Goal: Find specific fact: Find specific fact

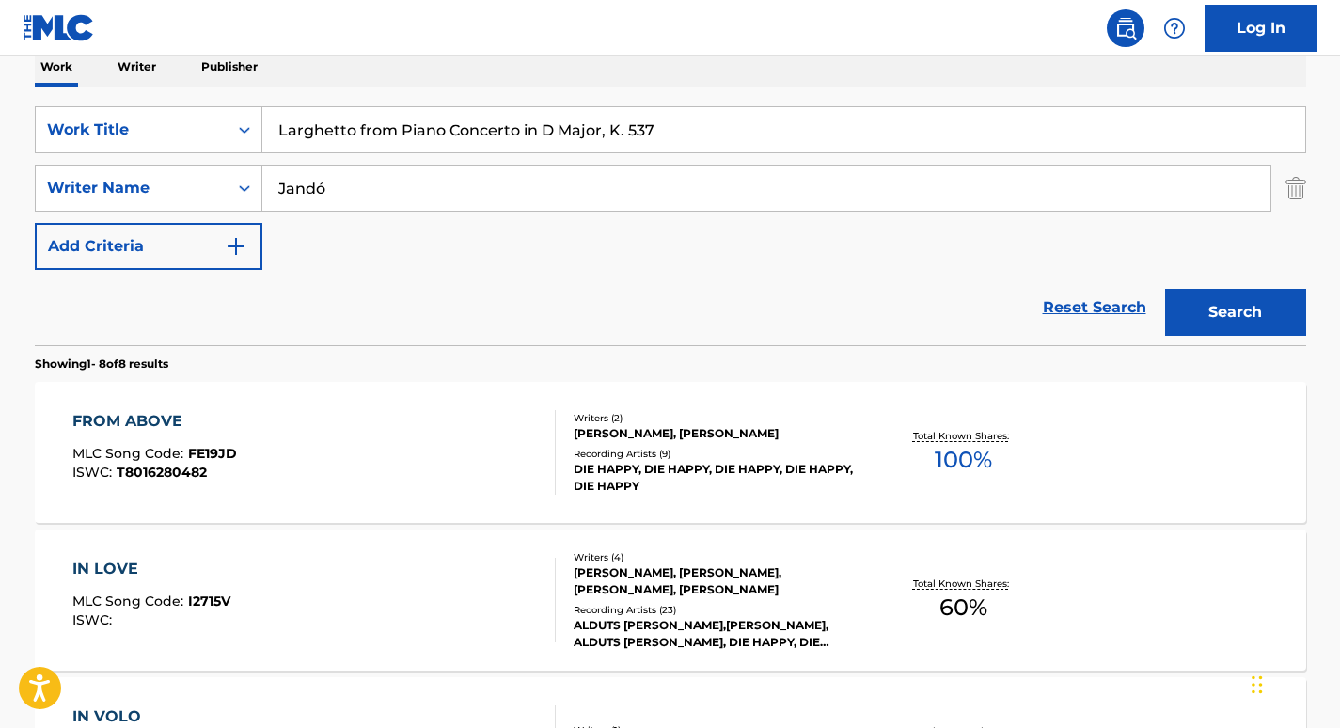
scroll to position [309, 0]
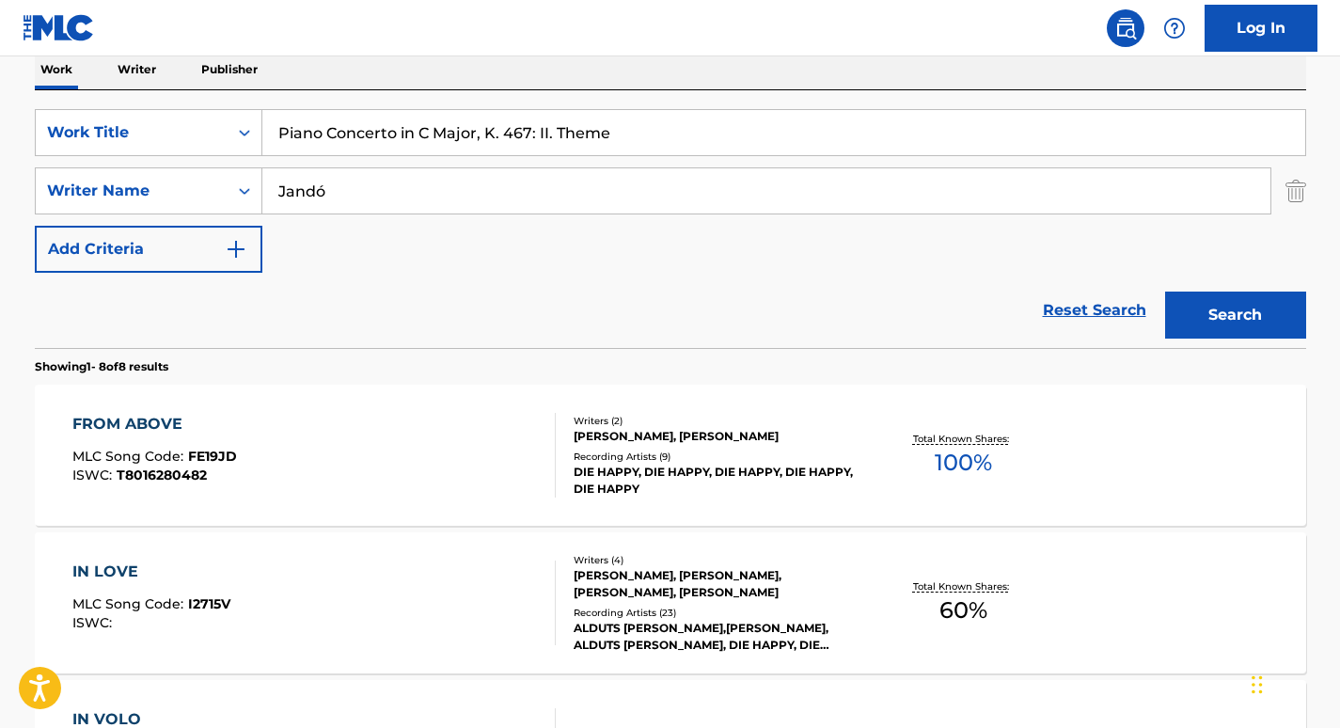
type input "Piano Concerto in C Major, K. 467: II. Theme"
drag, startPoint x: 356, startPoint y: 215, endPoint x: 258, endPoint y: 192, distance: 100.6
click at [258, 192] on div "SearchWithCriteria48548948-793c-4f23-bb28-0f13199ed706 Work Title Piano Concert…" at bounding box center [671, 191] width 1272 height 164
drag, startPoint x: 258, startPoint y: 192, endPoint x: 358, endPoint y: 194, distance: 100.7
click at [358, 194] on input "Jandó" at bounding box center [766, 190] width 1008 height 45
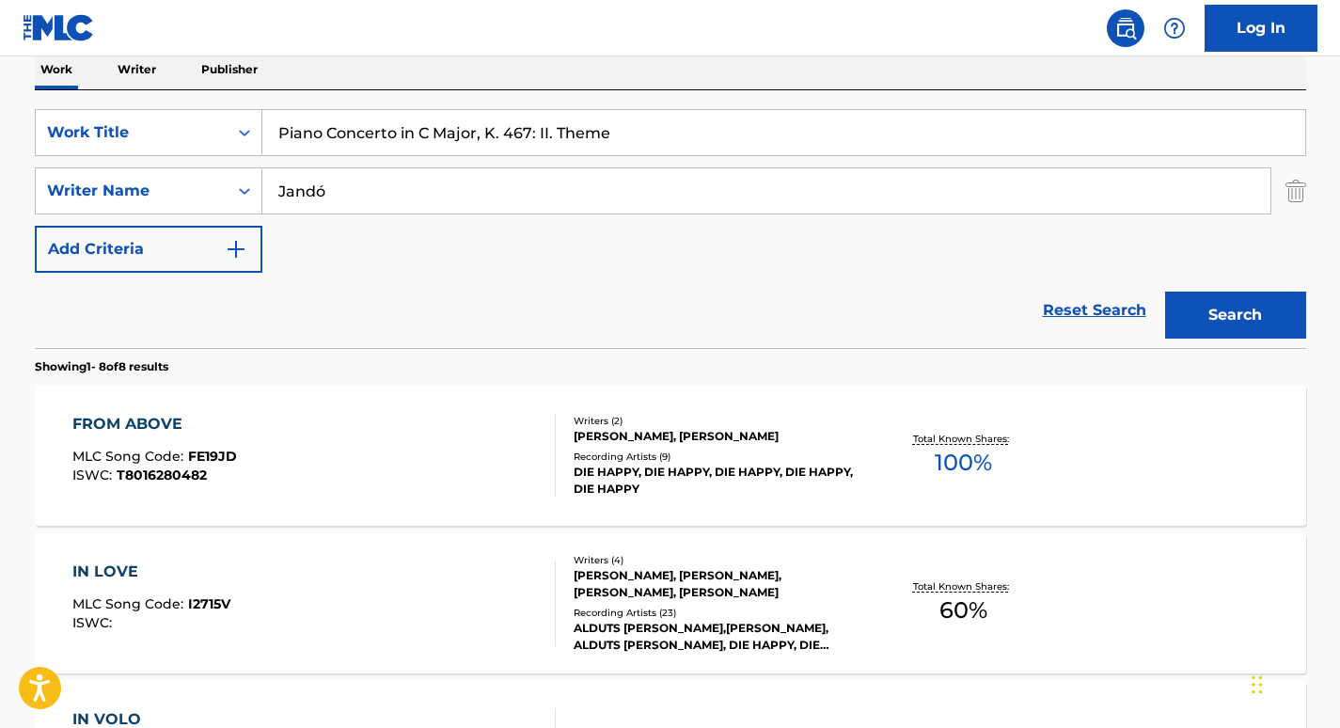
click at [358, 194] on input "Jandó" at bounding box center [766, 190] width 1008 height 45
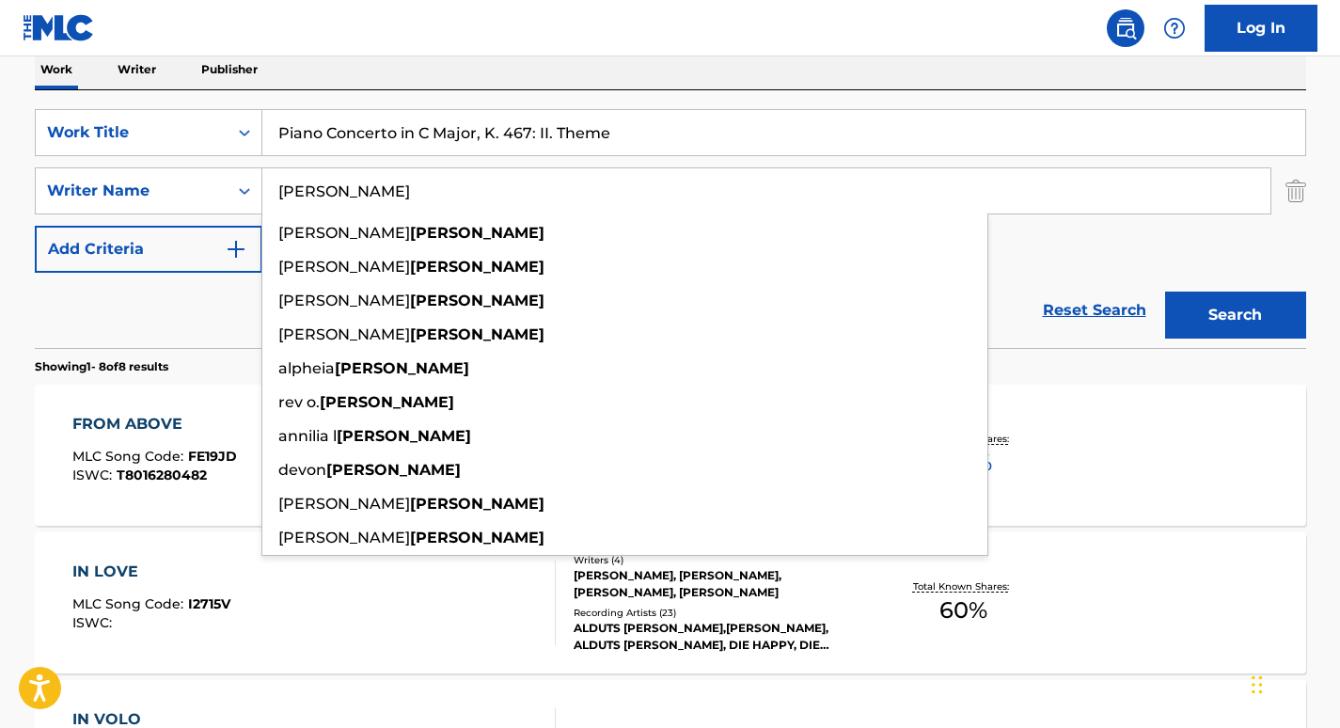
type input "[PERSON_NAME]"
click at [1166, 292] on button "Search" at bounding box center [1236, 315] width 141 height 47
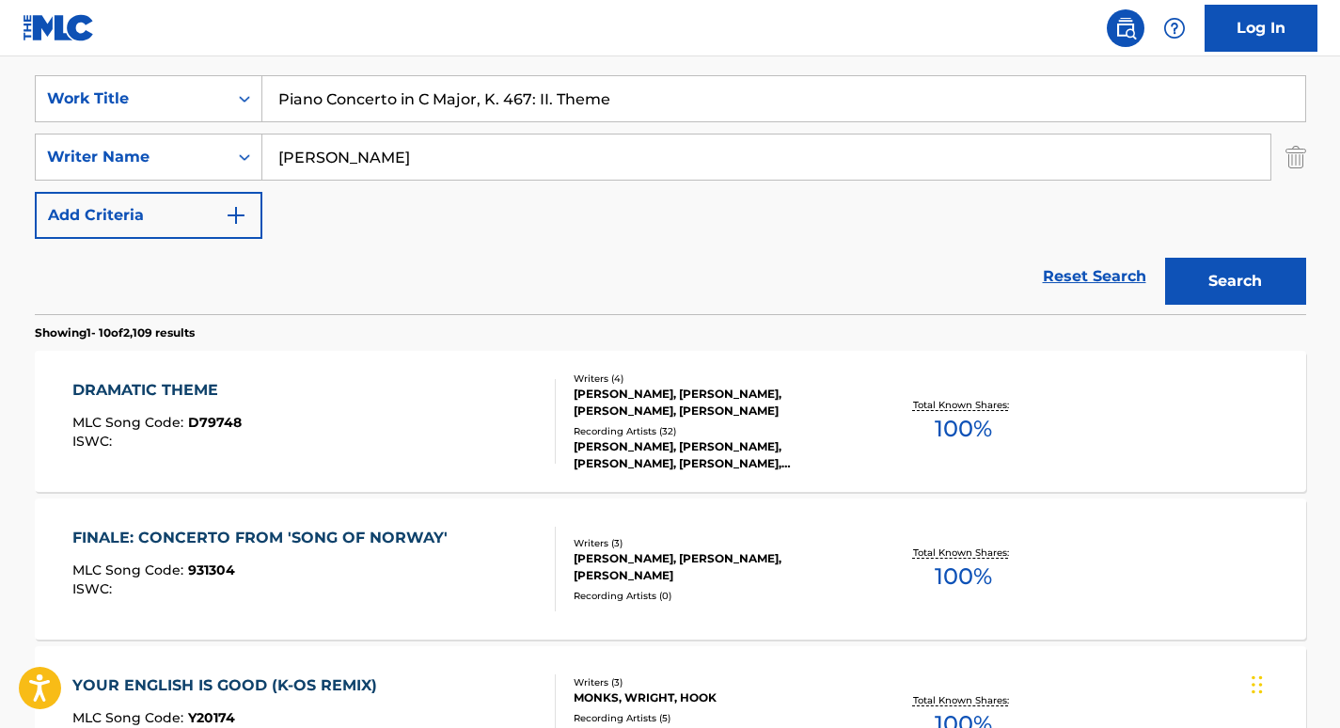
scroll to position [0, 0]
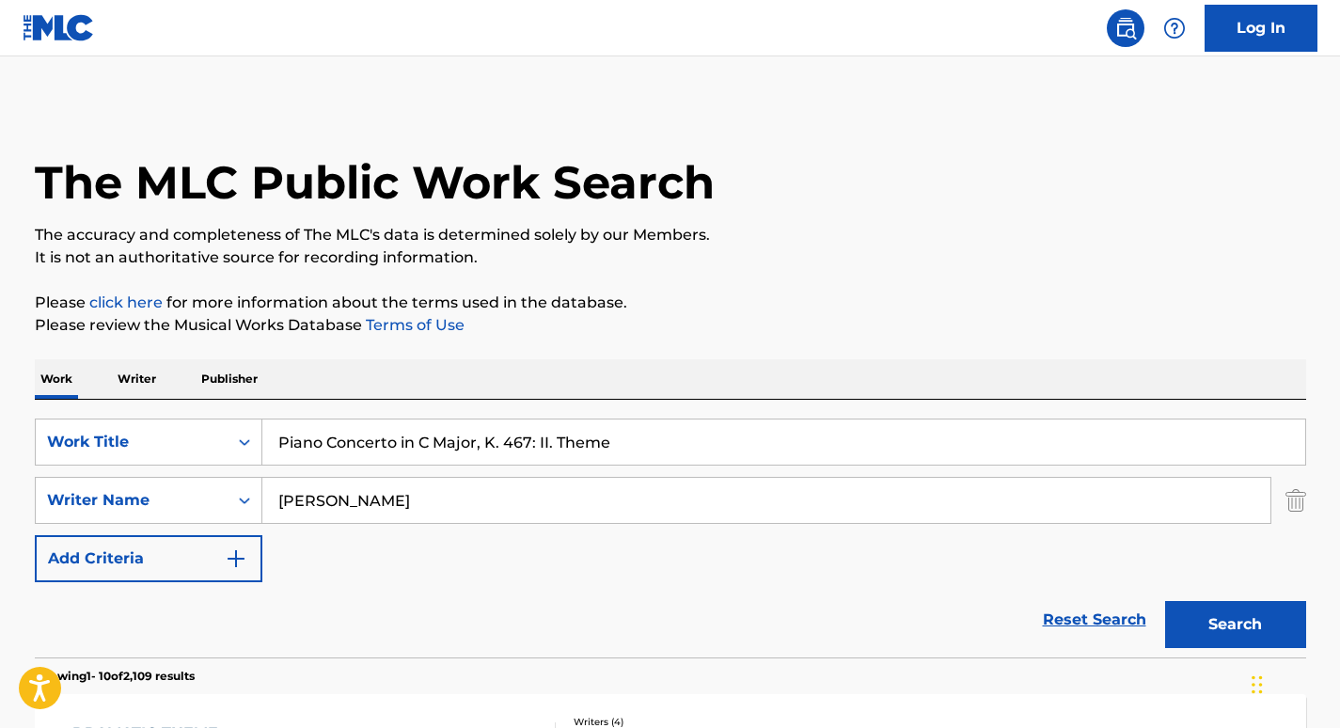
click at [448, 436] on input "Piano Concerto in C Major, K. 467: II. Theme" at bounding box center [783, 442] width 1043 height 45
paste input "Concerto for Piano and Orchestra, Op. 42 - Andant"
type input "Concerto for Piano and Orchestra, Op. 42 - Andante"
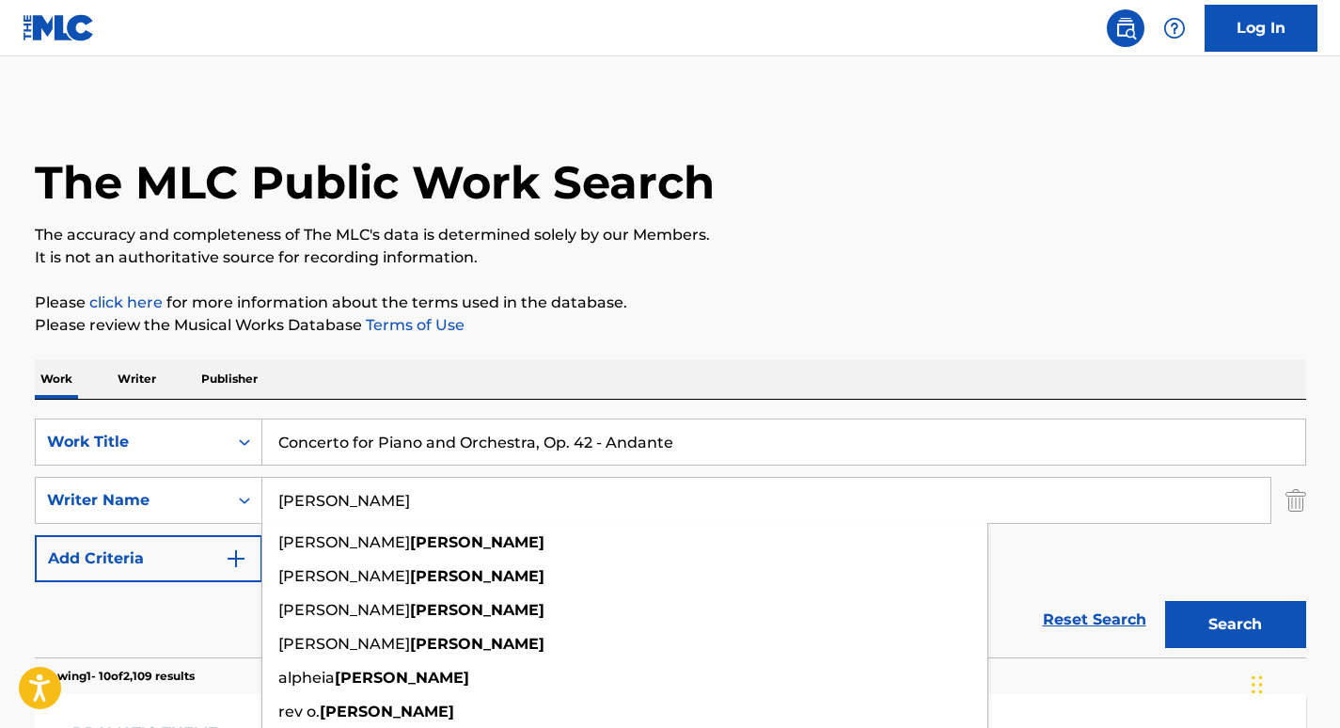
click at [383, 495] on input "[PERSON_NAME]" at bounding box center [766, 500] width 1008 height 45
paste input "[PERSON_NAME]"
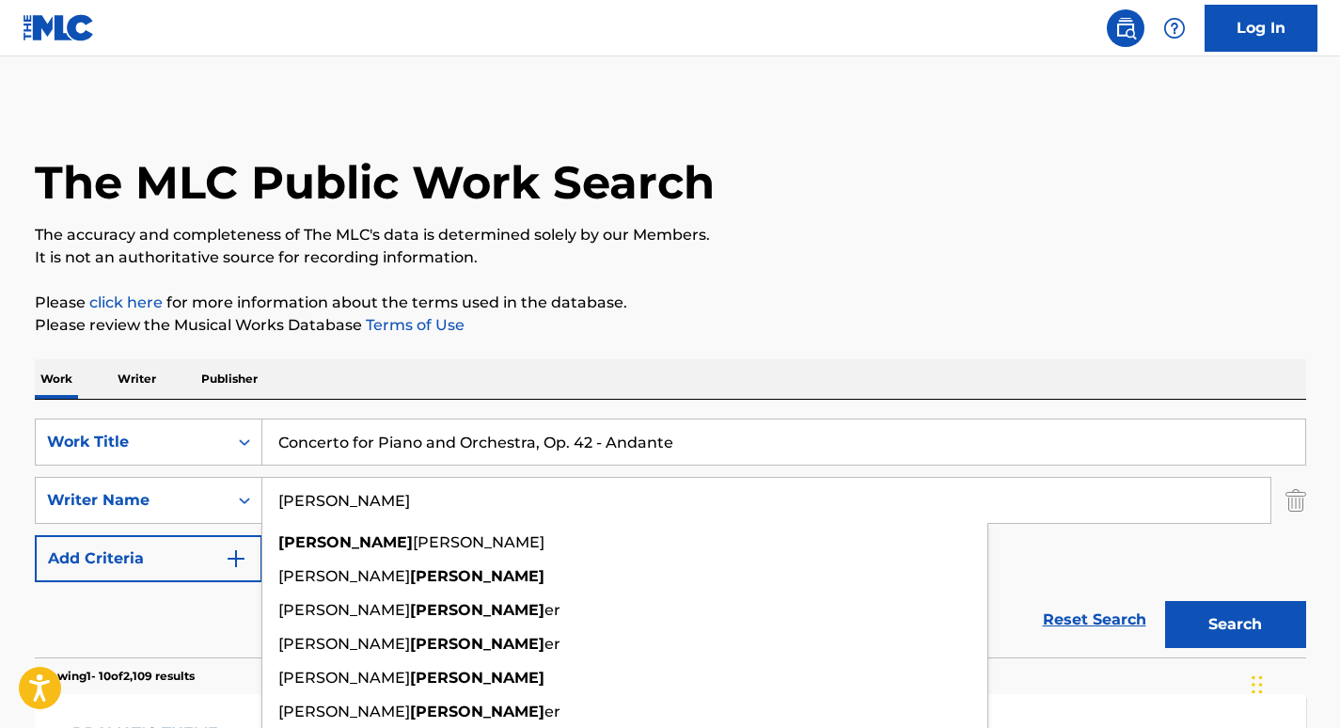
type input "[PERSON_NAME]"
click at [1166, 601] on button "Search" at bounding box center [1236, 624] width 141 height 47
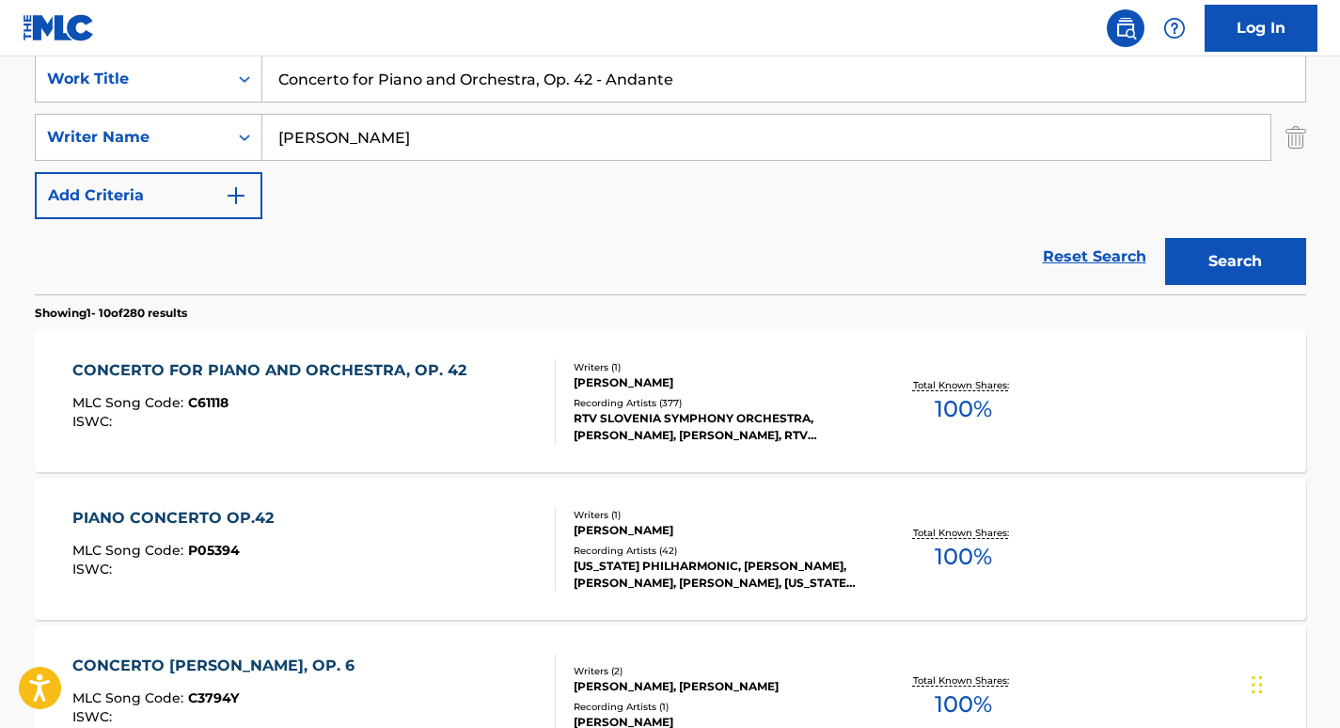
scroll to position [365, 0]
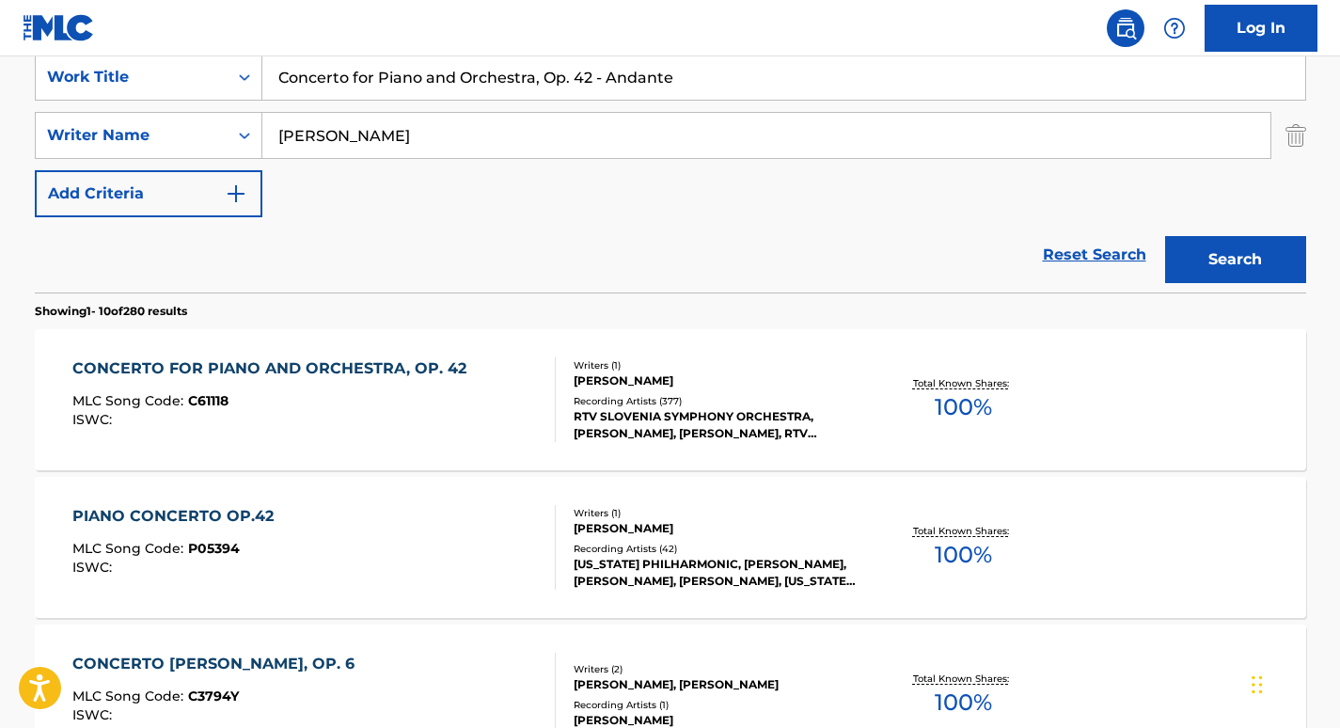
click at [245, 357] on div "CONCERTO FOR PIANO AND ORCHESTRA, OP. 42" at bounding box center [274, 368] width 404 height 23
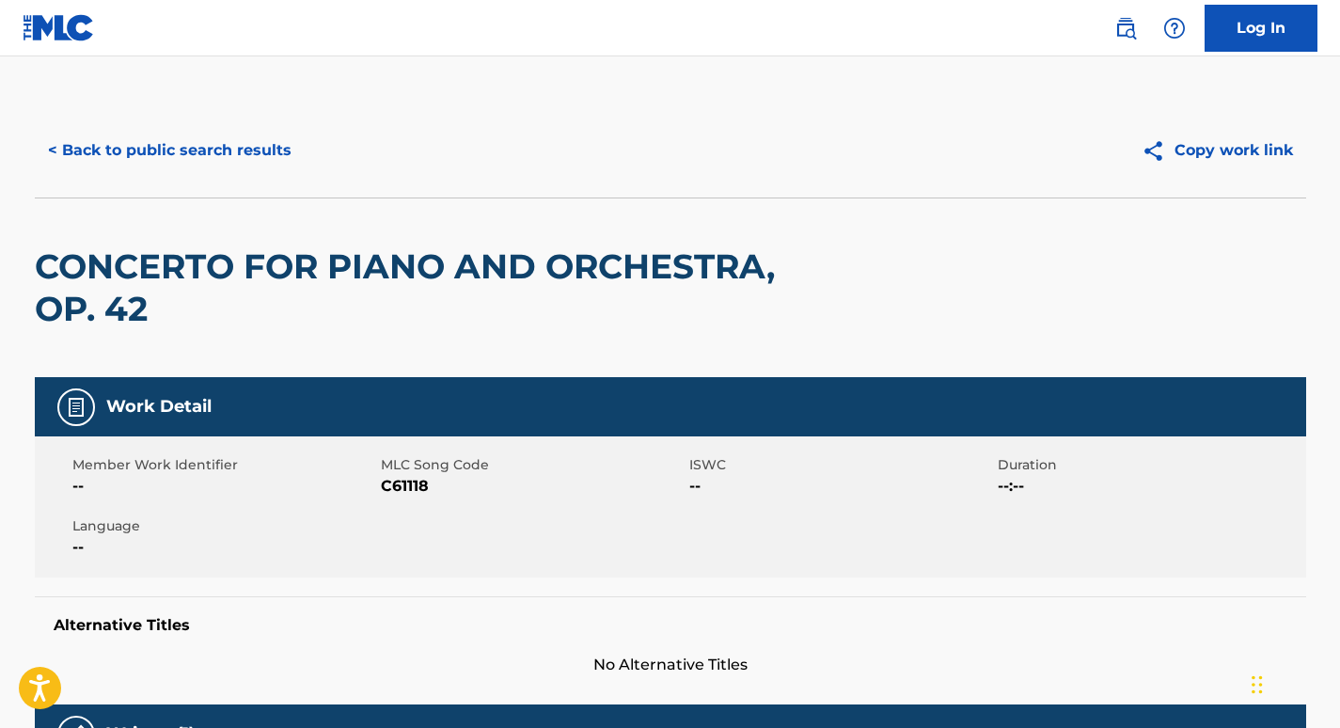
click at [403, 480] on span "C61118" at bounding box center [533, 486] width 304 height 23
copy span "C61118"
